Goal: Task Accomplishment & Management: Manage account settings

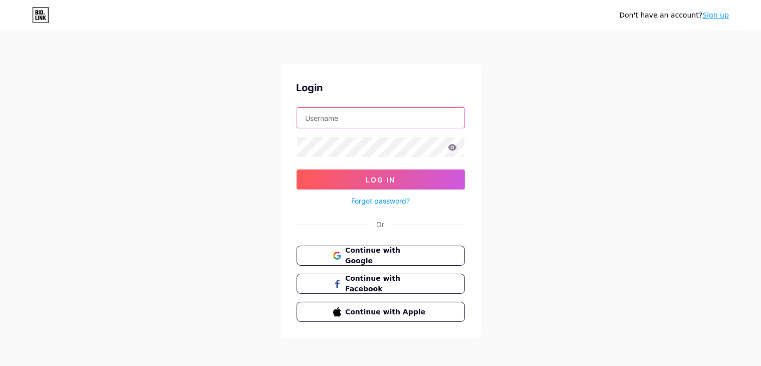
click at [337, 121] on input "text" at bounding box center [380, 118] width 167 height 20
click at [365, 123] on input "text" at bounding box center [380, 118] width 167 height 20
paste input "[EMAIL_ADDRESS][DOMAIN_NAME]"
type input "[EMAIL_ADDRESS][DOMAIN_NAME]"
click at [454, 146] on icon at bounding box center [452, 147] width 9 height 7
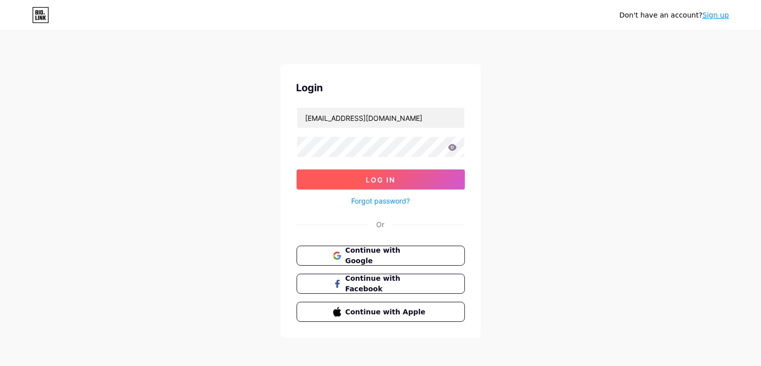
click at [417, 172] on button "Log In" at bounding box center [381, 179] width 168 height 20
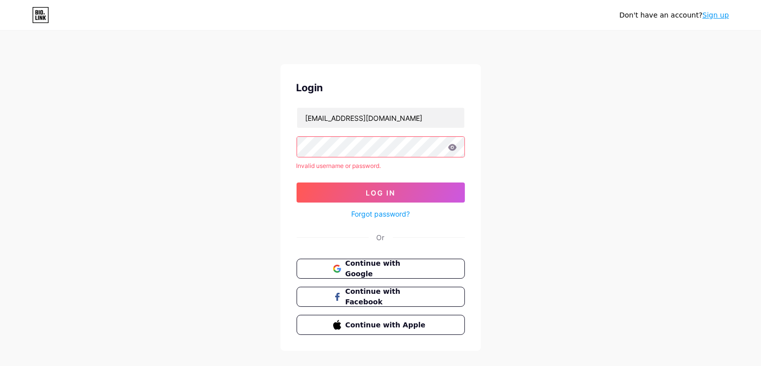
click at [266, 152] on div "Don't have an account? Sign up Login [EMAIL_ADDRESS][DOMAIN_NAME] Invalid usern…" at bounding box center [380, 191] width 761 height 383
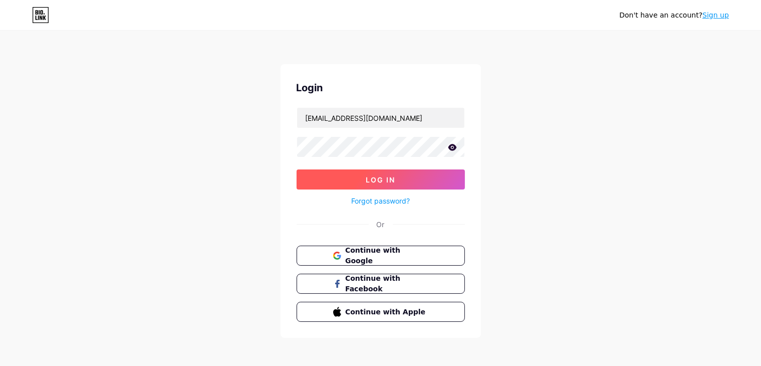
click at [338, 184] on button "Log In" at bounding box center [381, 179] width 168 height 20
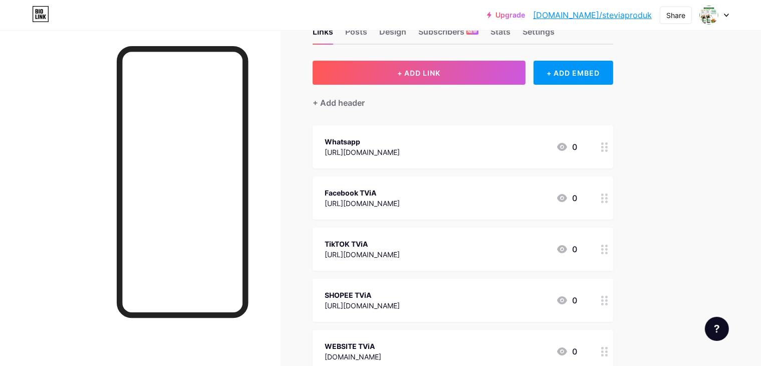
scroll to position [50, 0]
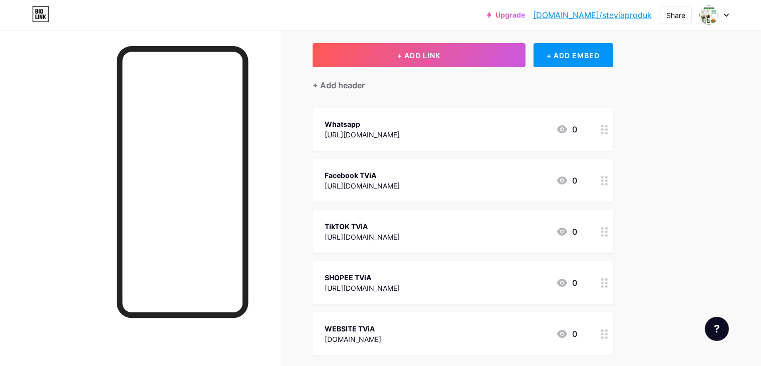
click at [614, 133] on div at bounding box center [605, 129] width 17 height 43
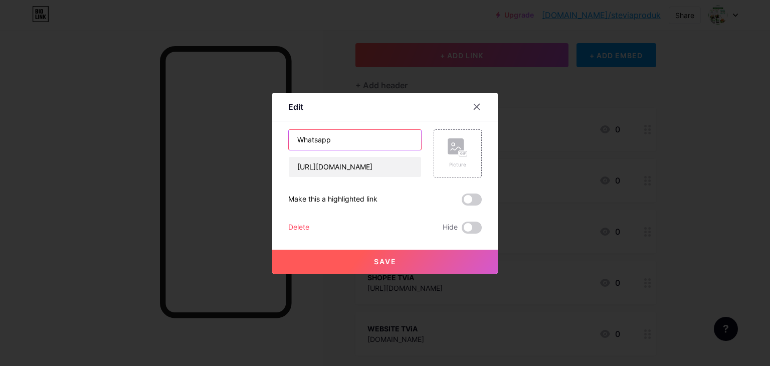
click at [333, 143] on input "Whatsapp" at bounding box center [355, 140] width 132 height 20
type input "Whatsapp (Nisa)"
click at [387, 265] on span "Save" at bounding box center [385, 261] width 23 height 9
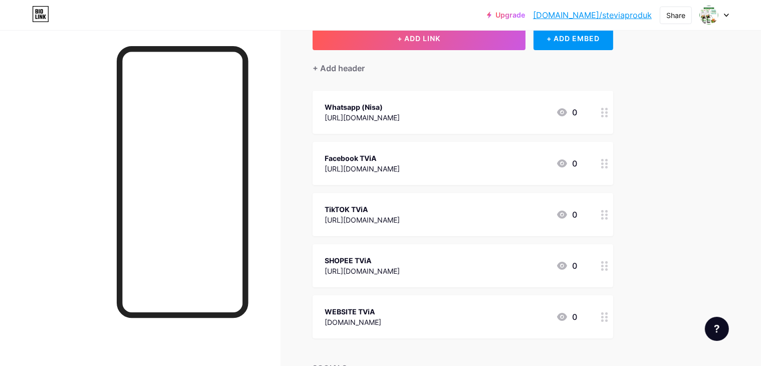
scroll to position [0, 0]
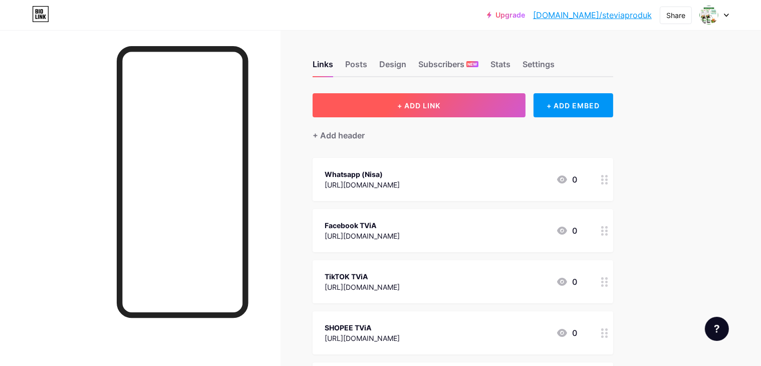
click at [441, 104] on span "+ ADD LINK" at bounding box center [419, 105] width 43 height 9
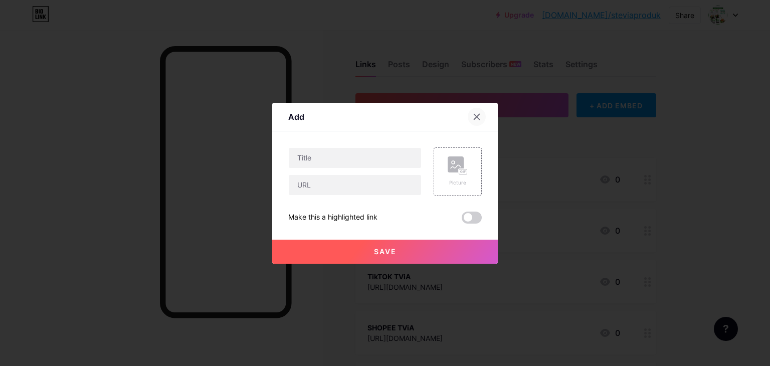
click at [474, 117] on icon at bounding box center [477, 117] width 6 height 6
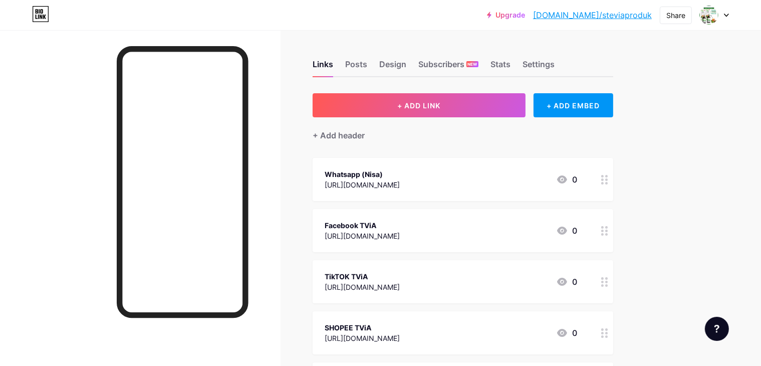
click at [400, 184] on div "[URL][DOMAIN_NAME]" at bounding box center [362, 184] width 75 height 11
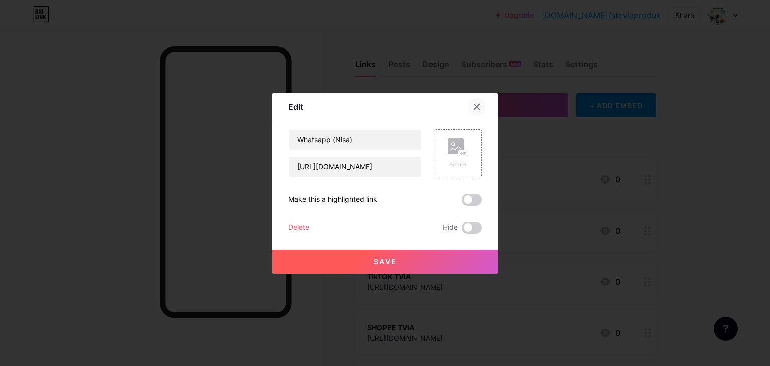
click at [473, 108] on icon at bounding box center [477, 107] width 8 height 8
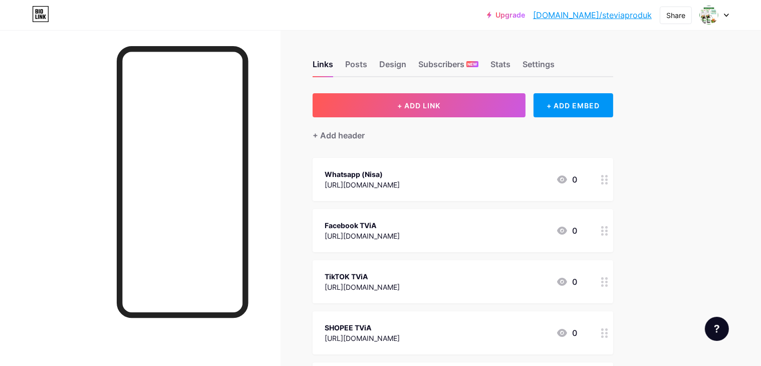
click at [400, 181] on div "[URL][DOMAIN_NAME]" at bounding box center [362, 184] width 75 height 11
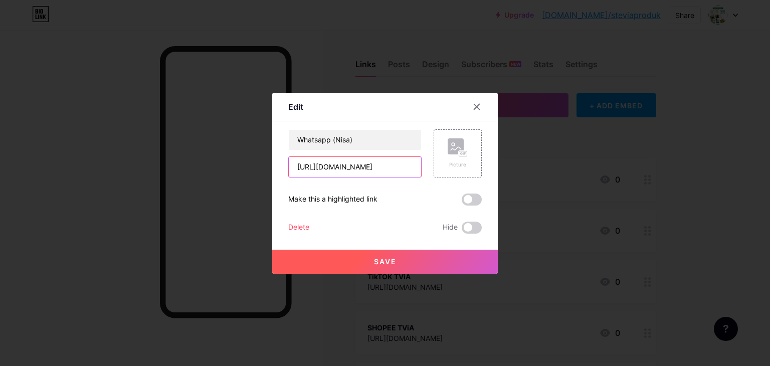
drag, startPoint x: 393, startPoint y: 169, endPoint x: 270, endPoint y: 163, distance: 123.0
click at [272, 163] on div "Edit Content YouTube Play YouTube video without leaving your page. ADD Vimeo Pl…" at bounding box center [385, 183] width 226 height 181
click at [475, 106] on icon at bounding box center [477, 107] width 8 height 8
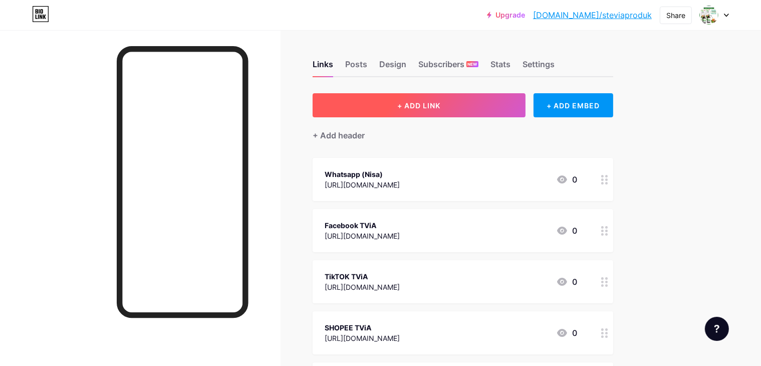
click at [483, 113] on button "+ ADD LINK" at bounding box center [419, 105] width 213 height 24
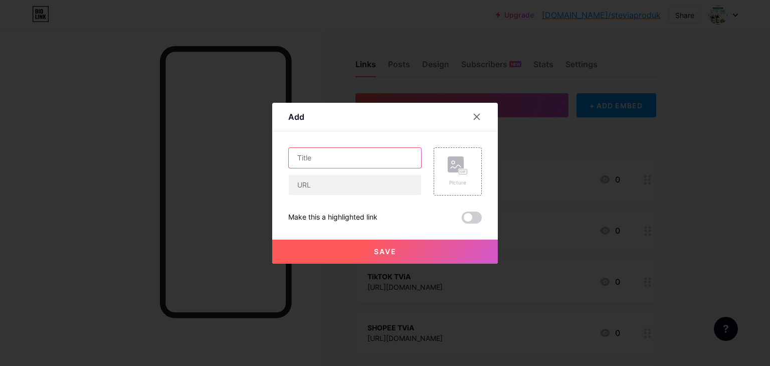
click at [350, 154] on input "text" at bounding box center [355, 158] width 132 height 20
type input "Whatsapp (Min)"
click at [325, 190] on input "text" at bounding box center [355, 185] width 132 height 20
paste input "[URL][DOMAIN_NAME]"
drag, startPoint x: 396, startPoint y: 187, endPoint x: 349, endPoint y: 185, distance: 47.1
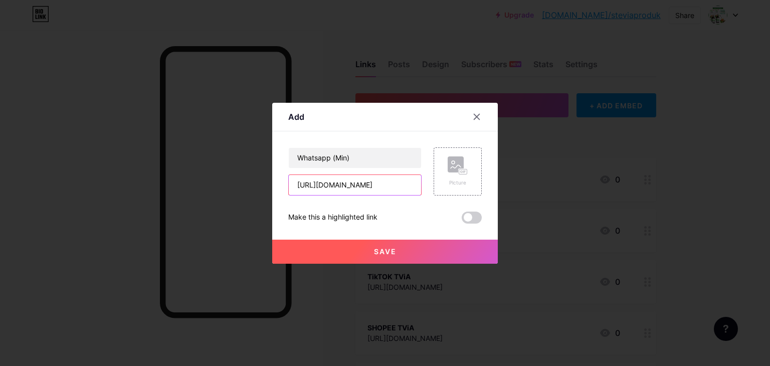
click at [349, 185] on input "[URL][DOMAIN_NAME]" at bounding box center [355, 185] width 132 height 20
paste input "-1851 2650"
click at [359, 185] on input "[URL][DOMAIN_NAME] 2650" at bounding box center [355, 185] width 132 height 20
click at [373, 184] on input "[URL][DOMAIN_NAME] 2650" at bounding box center [355, 185] width 132 height 20
type input "[URL][DOMAIN_NAME]"
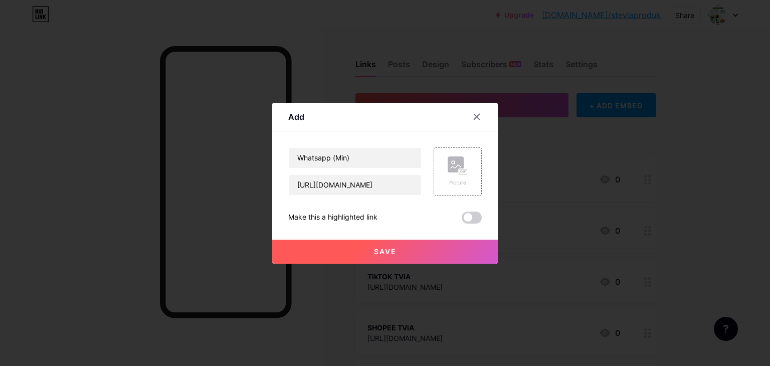
click at [398, 251] on button "Save" at bounding box center [385, 252] width 226 height 24
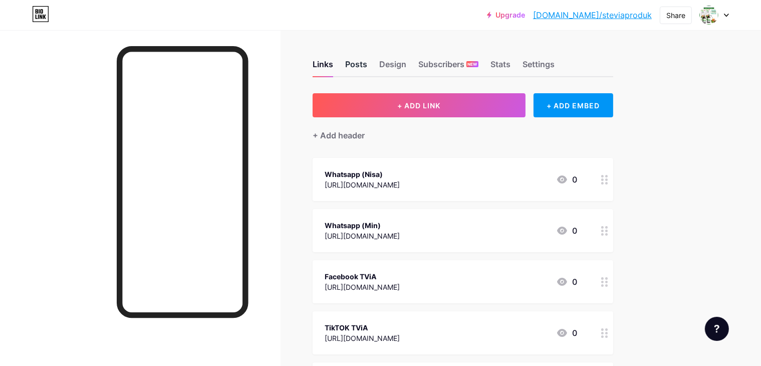
click at [367, 63] on div "Posts" at bounding box center [356, 67] width 22 height 18
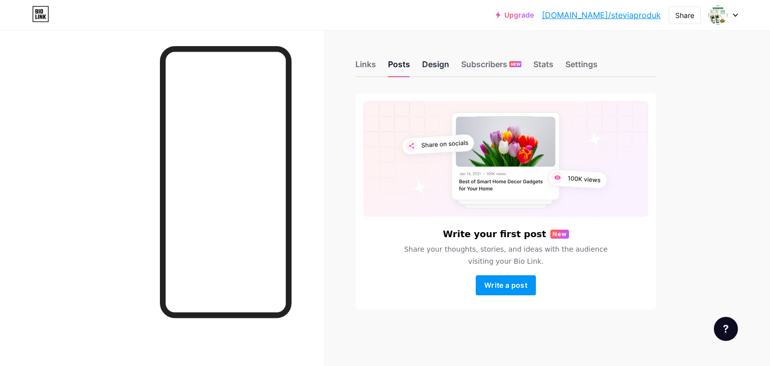
click at [441, 66] on div "Design" at bounding box center [435, 67] width 27 height 18
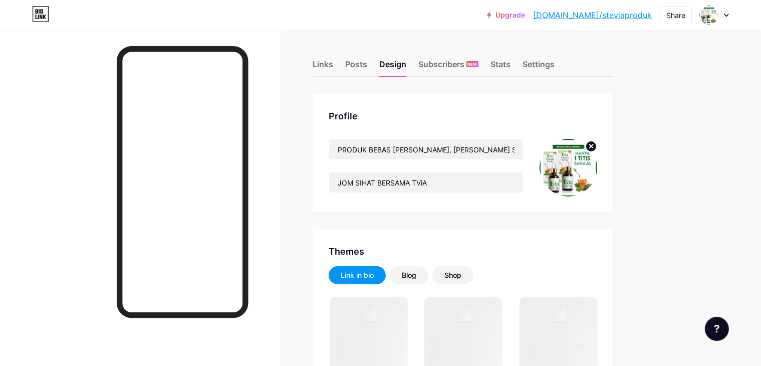
click at [598, 168] on img at bounding box center [569, 168] width 58 height 58
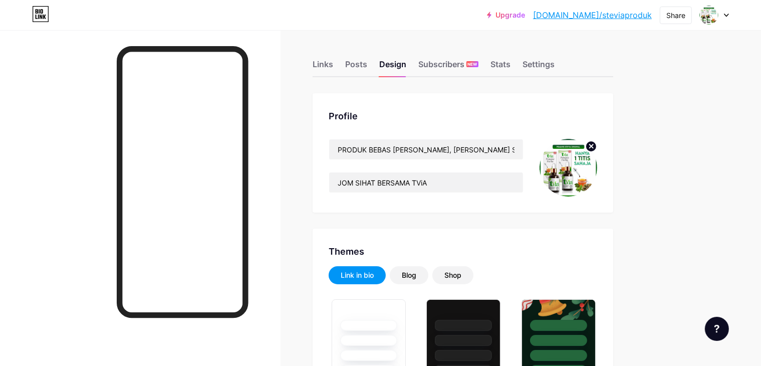
click at [597, 149] on circle at bounding box center [591, 146] width 11 height 11
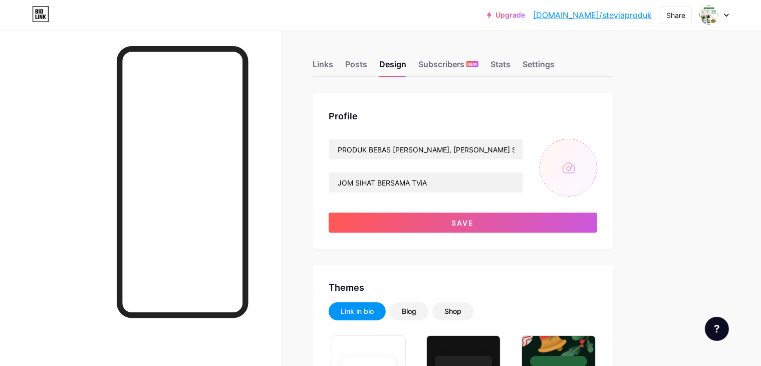
click at [598, 167] on input "file" at bounding box center [569, 168] width 58 height 58
type input "C:\fakepath\FLYERS FARMASI SIZE A5-02-02.png"
click at [597, 144] on circle at bounding box center [591, 146] width 11 height 11
click at [598, 164] on input "file" at bounding box center [569, 168] width 58 height 58
type input "C:\fakepath\PEMANIS STEVIA ORIGINAL.png"
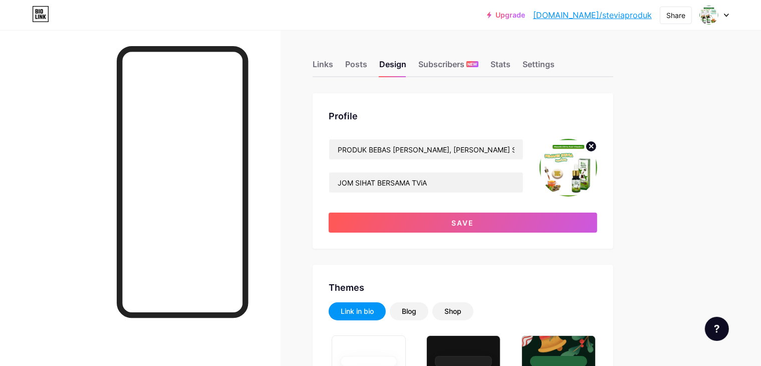
click at [597, 143] on circle at bounding box center [591, 146] width 11 height 11
click at [598, 169] on input "file" at bounding box center [569, 168] width 58 height 58
type input "C:\fakepath\WhatsApp Image [DATE] 10.20.12 AM.jpeg"
click at [597, 148] on circle at bounding box center [591, 146] width 11 height 11
click at [598, 161] on input "file" at bounding box center [569, 168] width 58 height 58
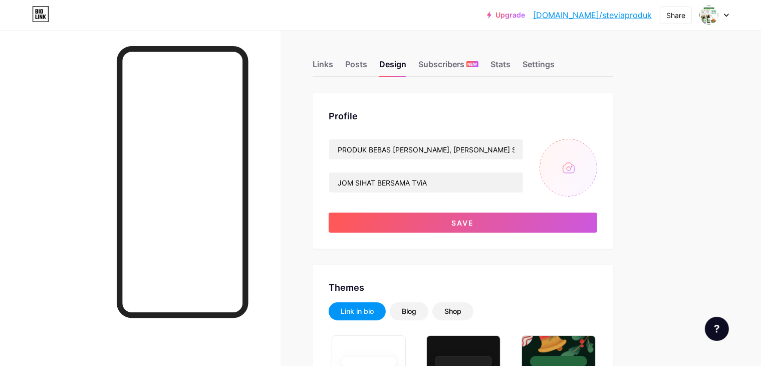
click at [598, 167] on input "file" at bounding box center [569, 168] width 58 height 58
type input "C:\fakepath\PEMANIS STEVIA ORIGINAL.png"
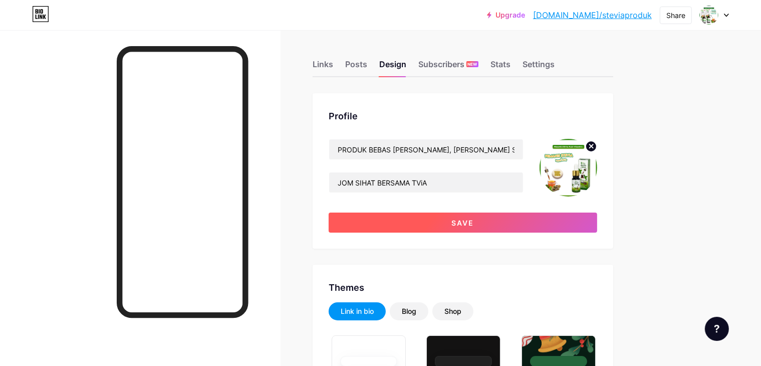
click at [557, 223] on button "Save" at bounding box center [463, 223] width 269 height 20
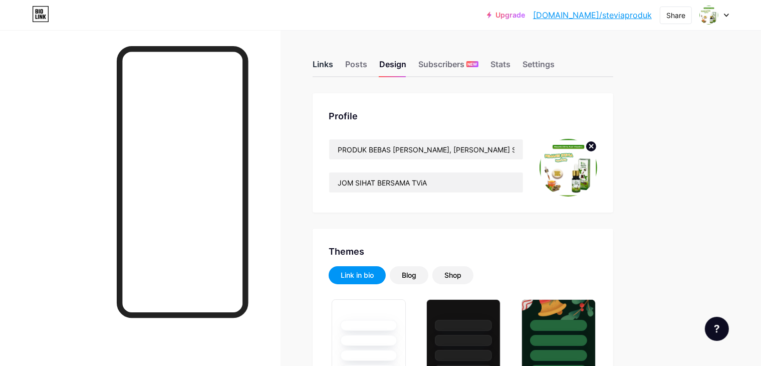
click at [333, 64] on div "Links" at bounding box center [323, 67] width 21 height 18
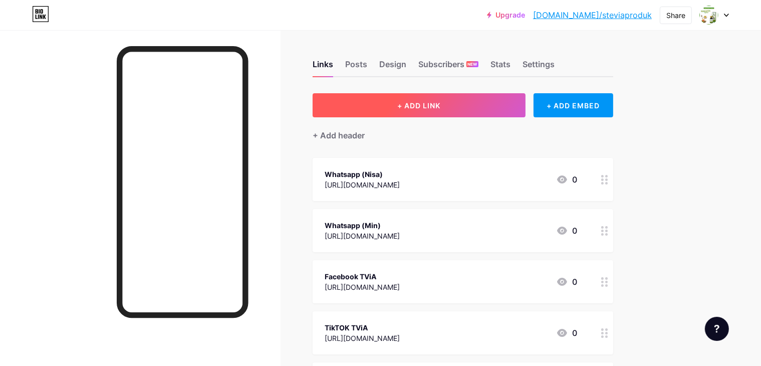
click at [454, 100] on button "+ ADD LINK" at bounding box center [419, 105] width 213 height 24
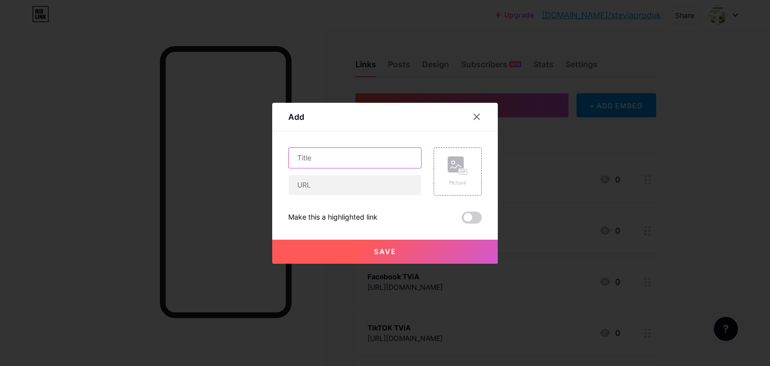
click at [350, 151] on input "text" at bounding box center [355, 158] width 132 height 20
type input "TikTOK TViA 2"
click at [361, 191] on input "text" at bounding box center [355, 185] width 132 height 20
click at [326, 185] on input "text" at bounding box center [355, 185] width 132 height 20
paste input "[URL][DOMAIN_NAME][DOMAIN_NAME]"
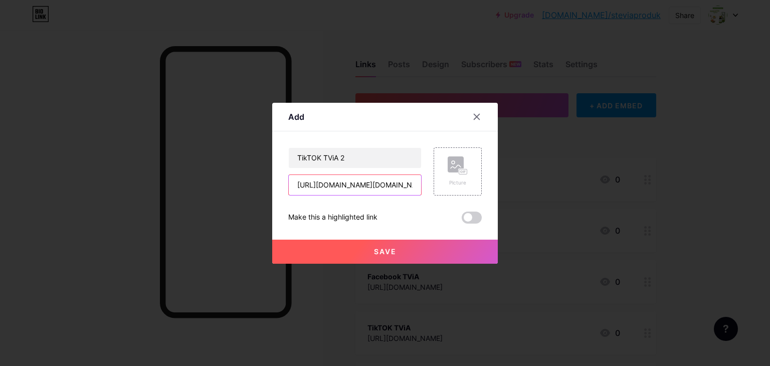
scroll to position [0, 79]
type input "[URL][DOMAIN_NAME][DOMAIN_NAME]"
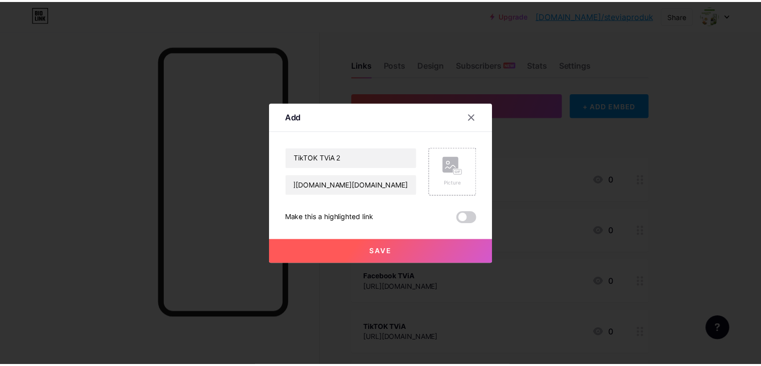
scroll to position [0, 0]
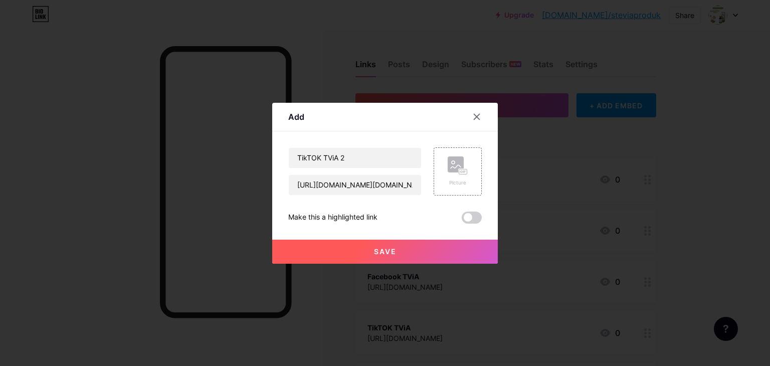
click at [405, 255] on button "Save" at bounding box center [385, 252] width 226 height 24
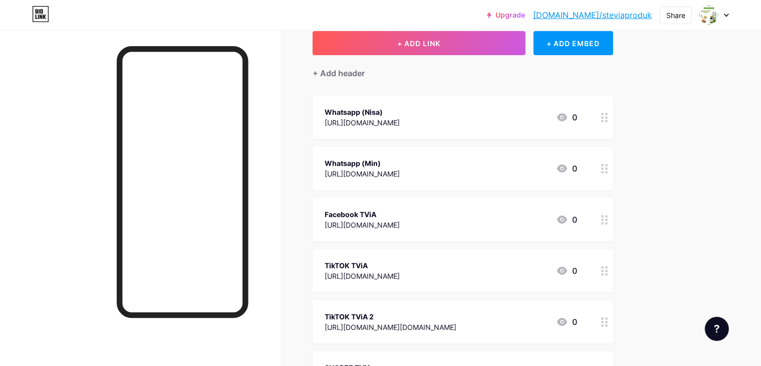
scroll to position [8, 0]
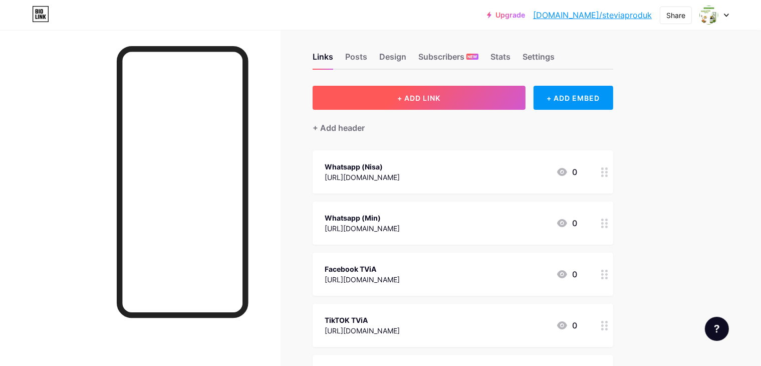
click at [434, 101] on button "+ ADD LINK" at bounding box center [419, 98] width 213 height 24
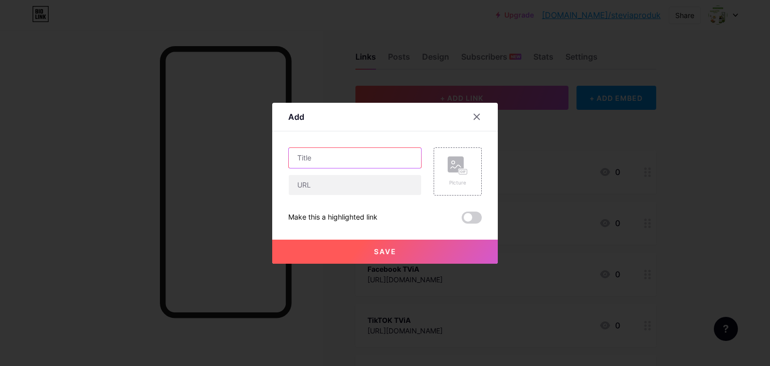
click at [327, 163] on input "text" at bounding box center [355, 158] width 132 height 20
type input "F"
type input "Shopee TViA 2"
click at [332, 181] on input "text" at bounding box center [355, 185] width 132 height 20
paste input "[URL][DOMAIN_NAME]"
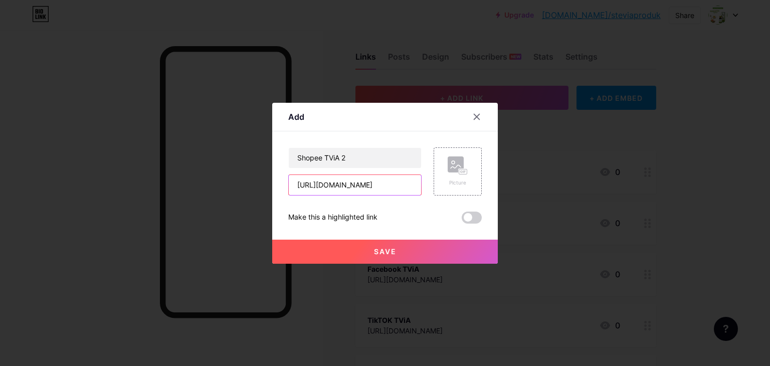
type input "[URL][DOMAIN_NAME]"
click at [409, 250] on button "Save" at bounding box center [385, 252] width 226 height 24
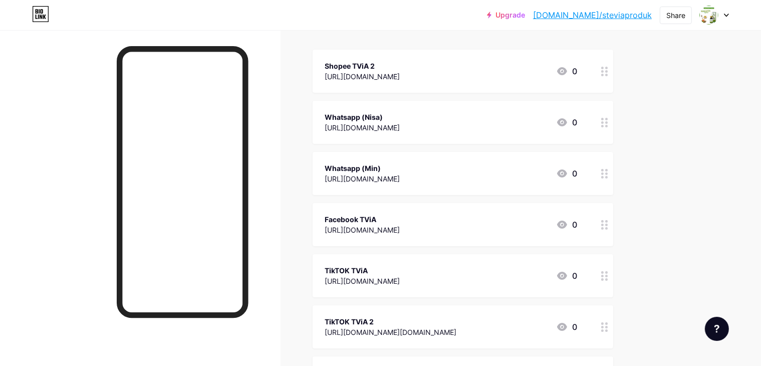
scroll to position [58, 0]
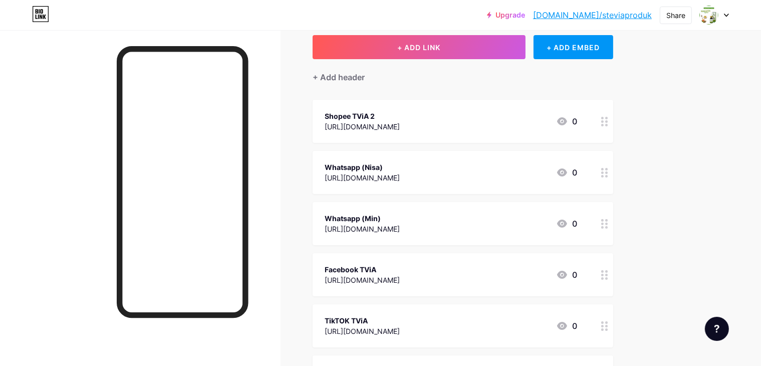
click at [501, 125] on div "Shopee TViA 2 [URL][DOMAIN_NAME] 0" at bounding box center [451, 121] width 253 height 23
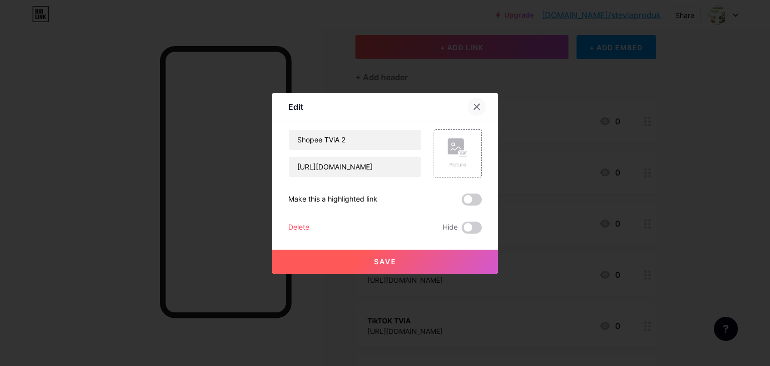
click at [475, 106] on icon at bounding box center [477, 107] width 8 height 8
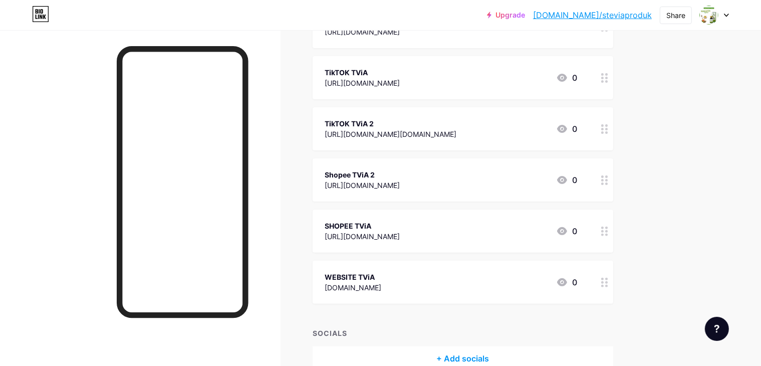
scroll to position [274, 0]
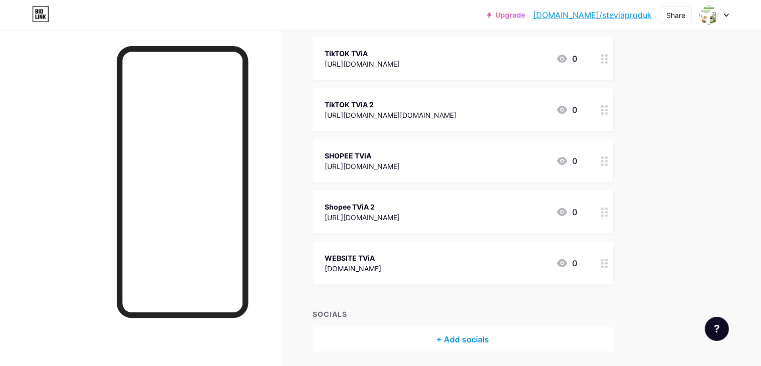
click at [609, 211] on icon at bounding box center [605, 213] width 7 height 10
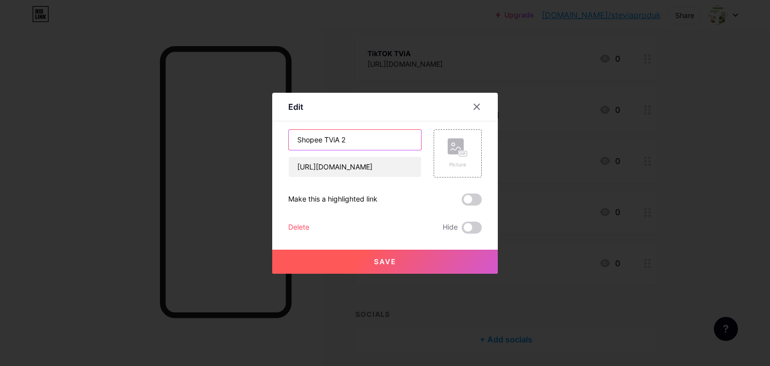
drag, startPoint x: 319, startPoint y: 140, endPoint x: 297, endPoint y: 140, distance: 22.1
click at [297, 140] on input "Shopee TViA 2" at bounding box center [355, 140] width 132 height 20
type input "SHOPEE TViA 2"
click at [391, 259] on span "Save" at bounding box center [385, 261] width 23 height 9
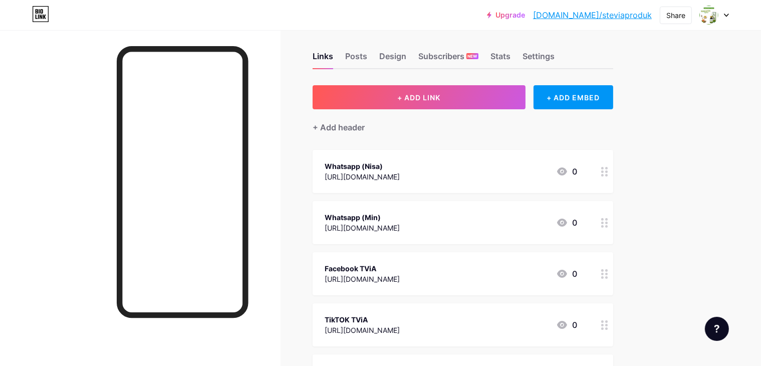
scroll to position [0, 0]
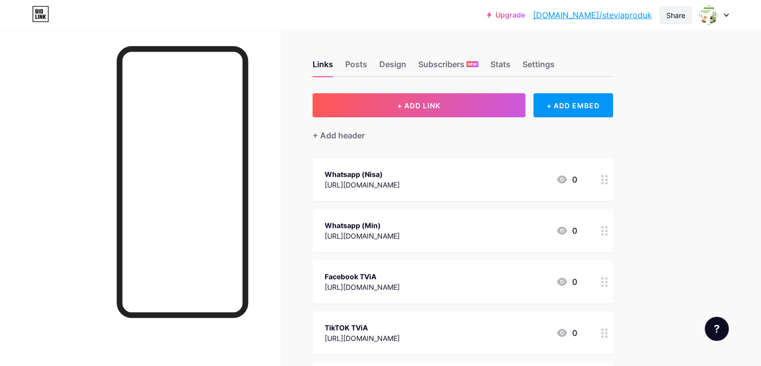
click at [674, 19] on div "Share" at bounding box center [676, 15] width 19 height 11
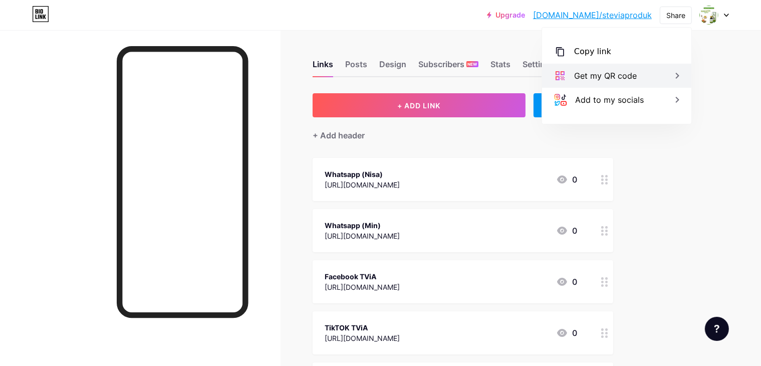
click at [609, 73] on div "Get my QR code" at bounding box center [605, 76] width 63 height 12
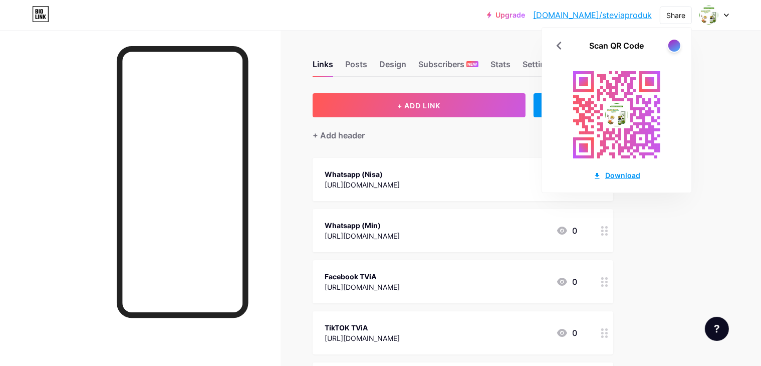
click at [624, 176] on div "Download" at bounding box center [617, 175] width 47 height 11
click at [708, 184] on div "Upgrade [DOMAIN_NAME]/stevia... [DOMAIN_NAME]/steviaproduk Share Scan QR Code D…" at bounding box center [380, 338] width 761 height 676
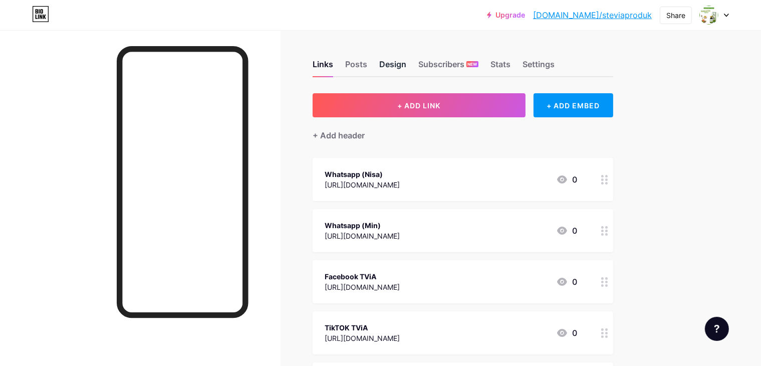
click at [407, 65] on div "Design" at bounding box center [392, 67] width 27 height 18
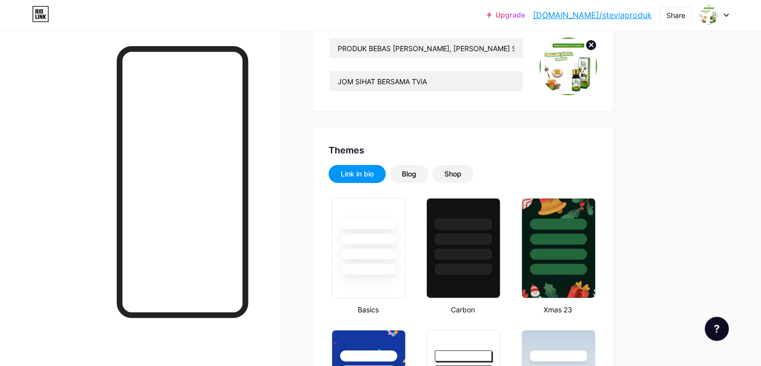
scroll to position [100, 0]
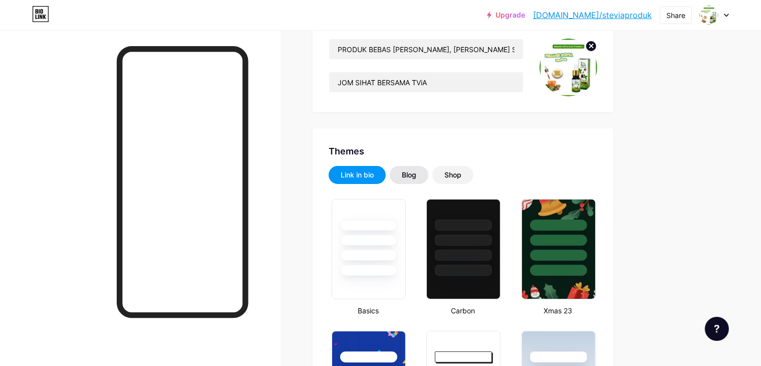
click at [417, 173] on div "Blog" at bounding box center [409, 175] width 15 height 10
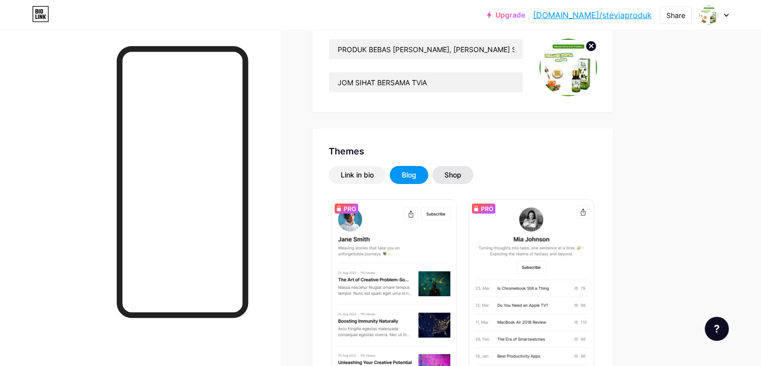
click at [474, 176] on div "Shop" at bounding box center [453, 175] width 41 height 18
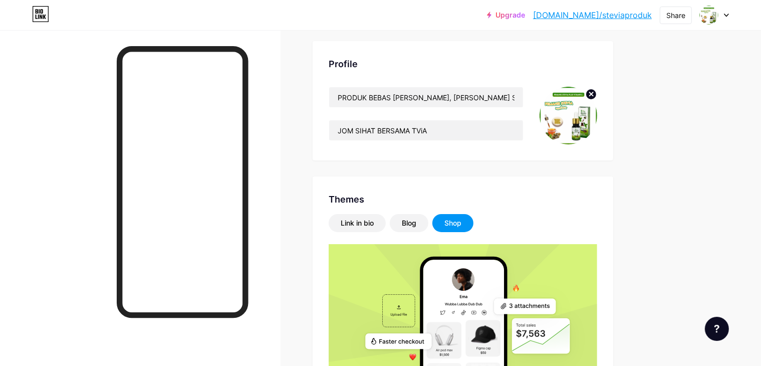
scroll to position [0, 0]
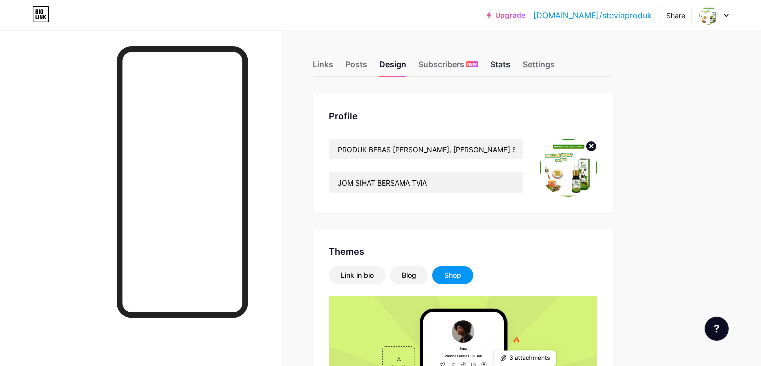
click at [511, 65] on div "Stats" at bounding box center [501, 67] width 20 height 18
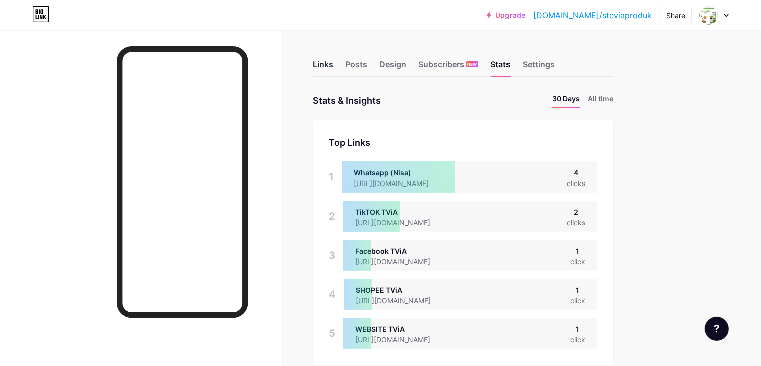
click at [333, 65] on div "Links" at bounding box center [323, 67] width 21 height 18
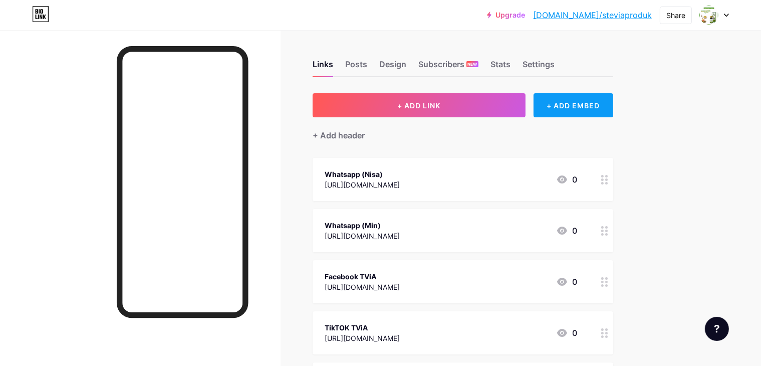
click at [614, 109] on div "+ ADD EMBED" at bounding box center [574, 105] width 80 height 24
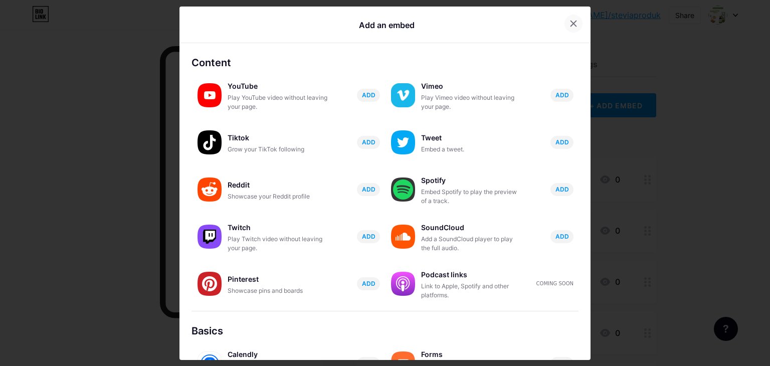
click at [569, 23] on icon at bounding box center [573, 24] width 8 height 8
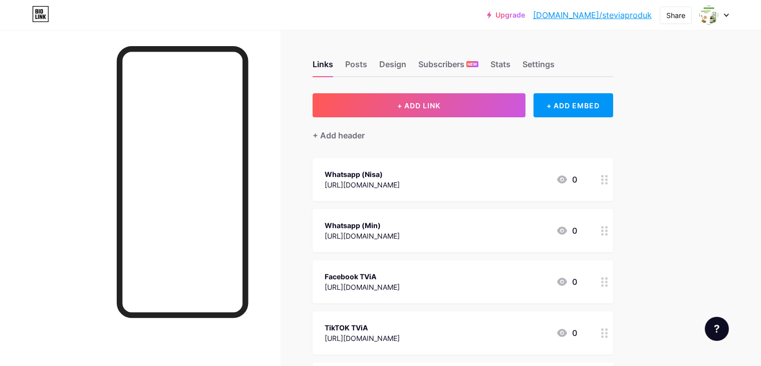
click at [728, 123] on div "Upgrade [DOMAIN_NAME]/stevia... [DOMAIN_NAME]/steviaproduk Share Switch account…" at bounding box center [380, 338] width 761 height 676
